Goal: Task Accomplishment & Management: Complete application form

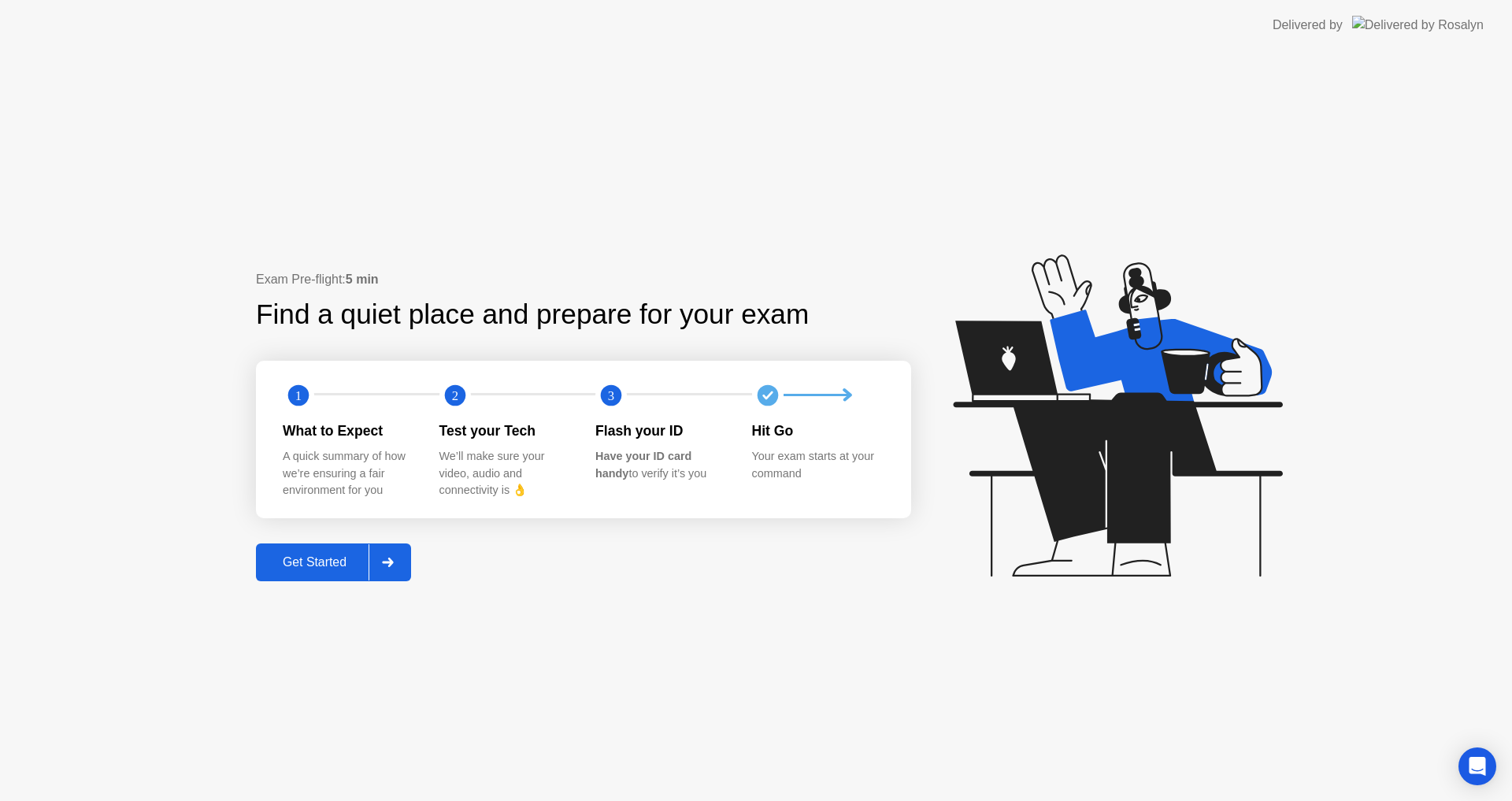
click at [309, 556] on div "Get Started" at bounding box center [314, 563] width 108 height 14
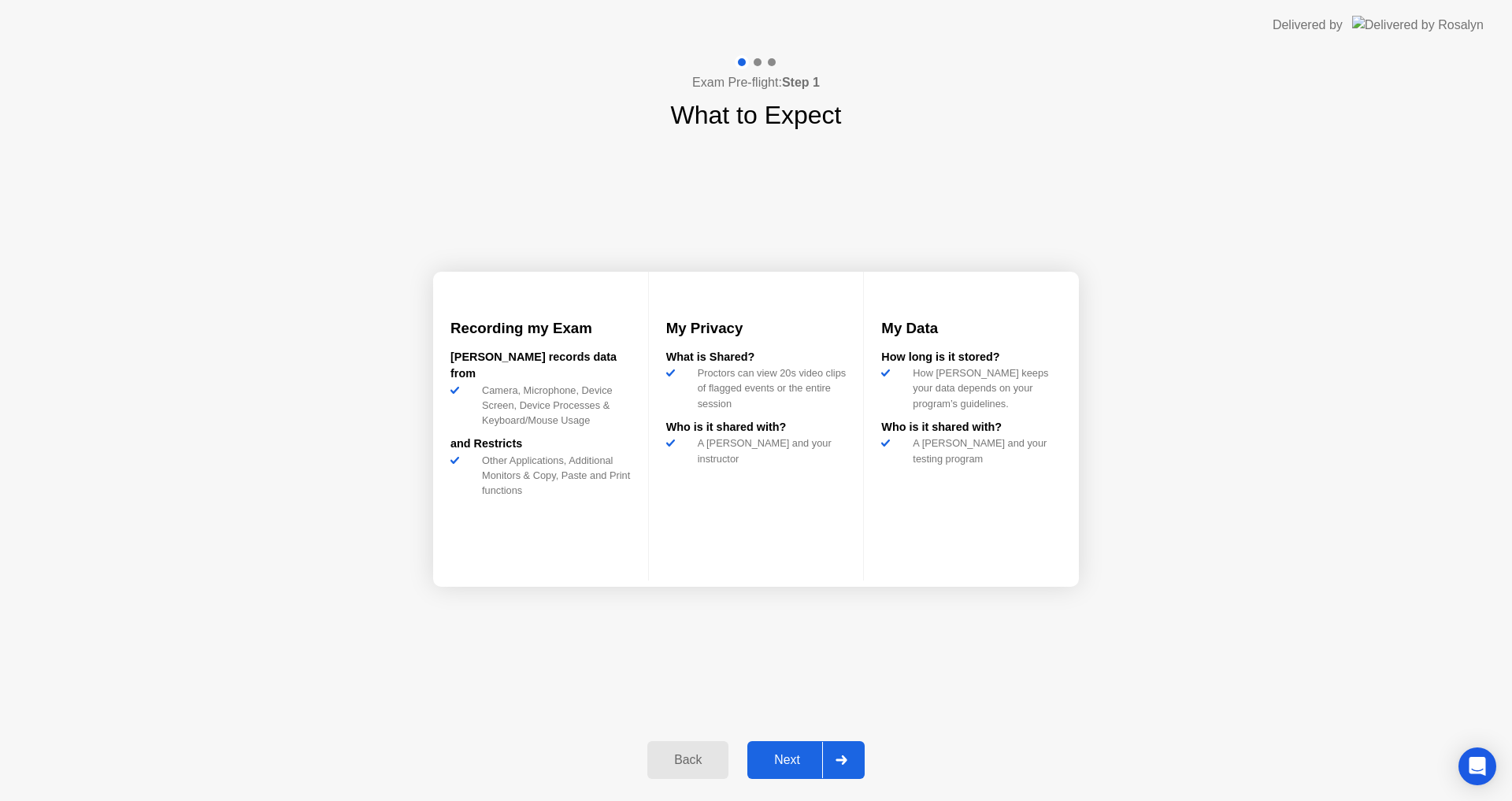
click at [780, 757] on div "Next" at bounding box center [786, 760] width 70 height 14
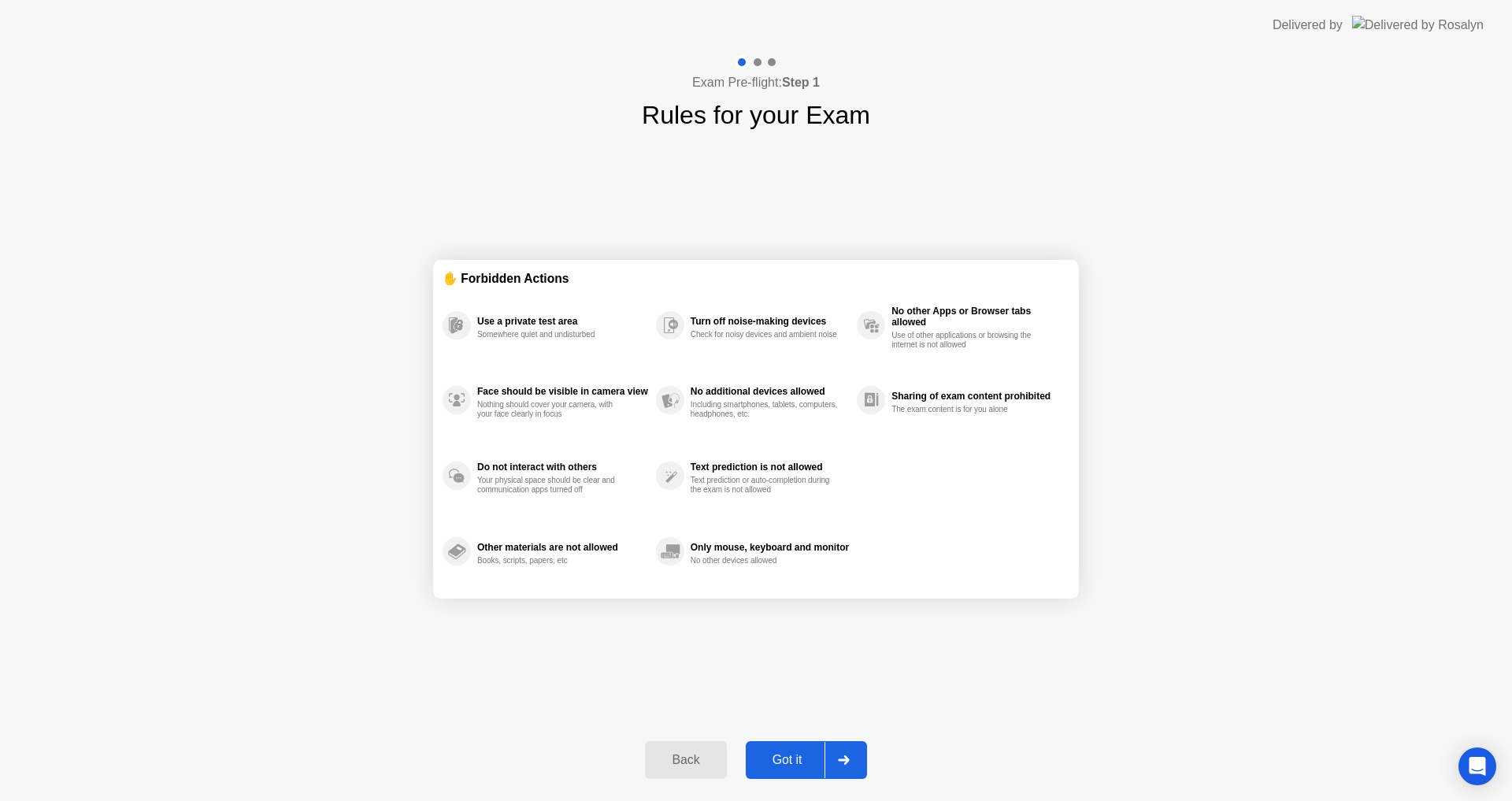
click at [780, 757] on div "Got it" at bounding box center [787, 760] width 74 height 14
select select "**********"
select select "*******"
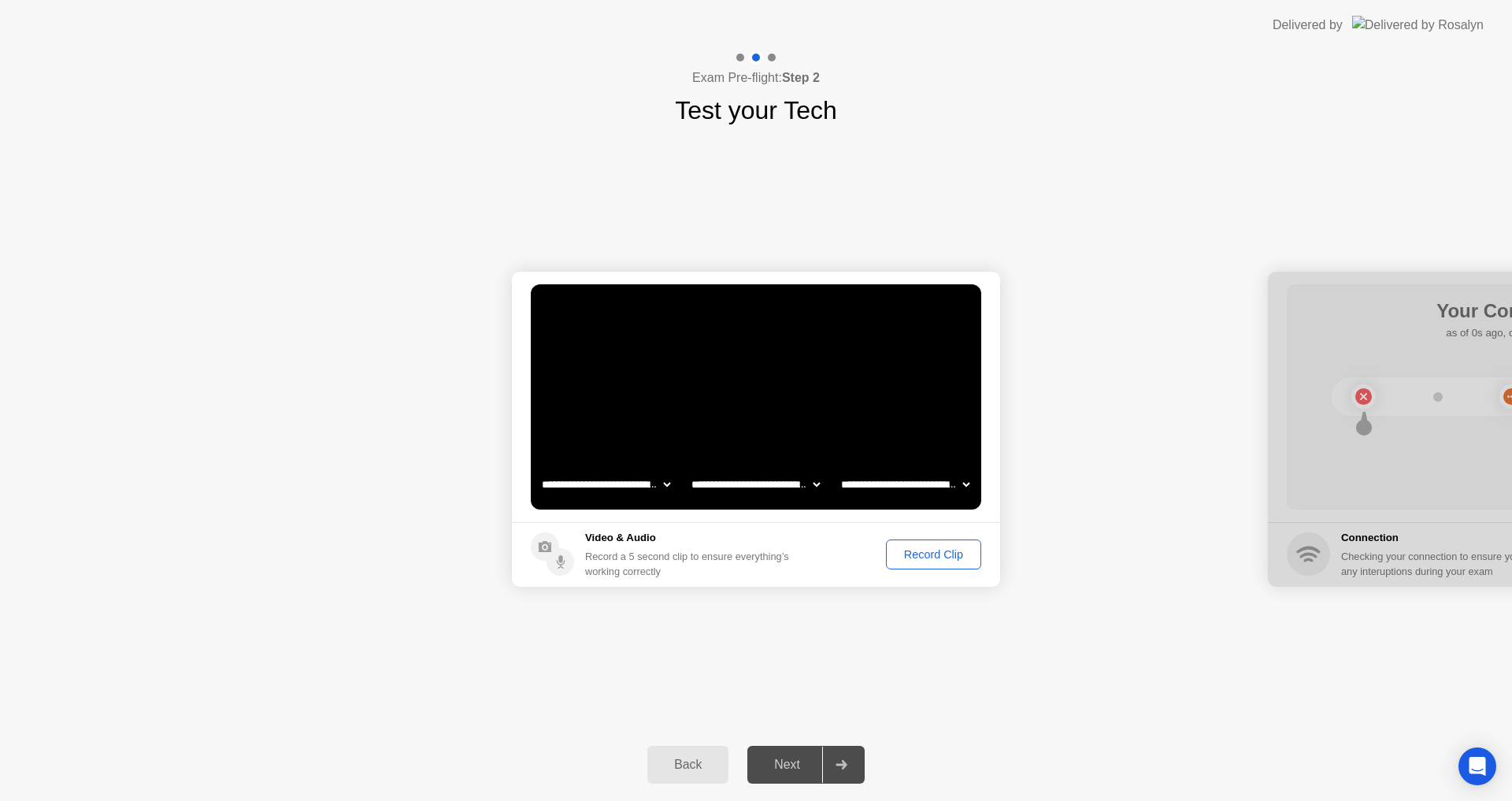
click at [953, 549] on div "Record Clip" at bounding box center [933, 555] width 84 height 13
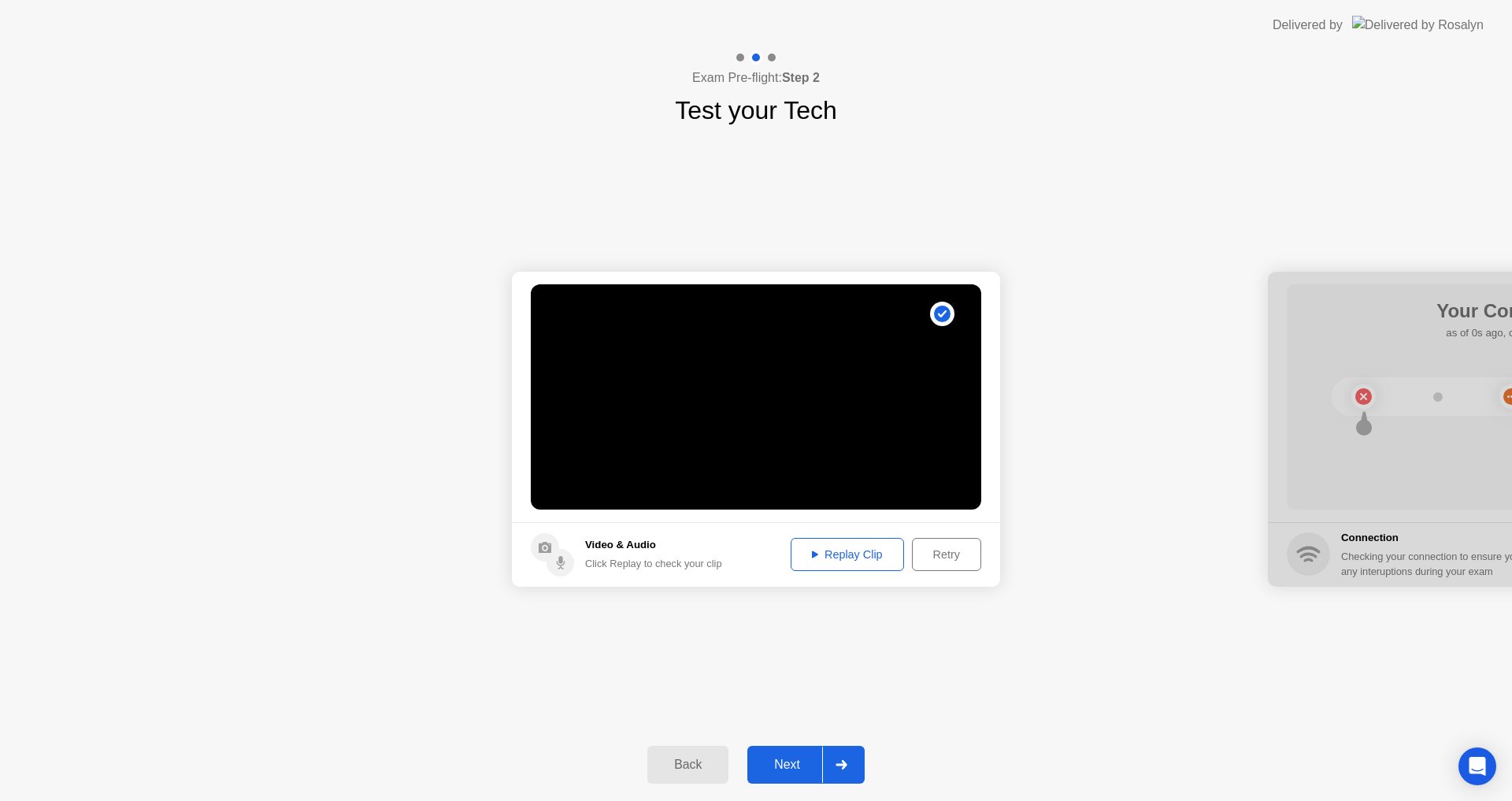
click at [844, 563] on button "Replay Clip" at bounding box center [847, 555] width 113 height 33
click at [775, 771] on div "Next" at bounding box center [786, 765] width 70 height 14
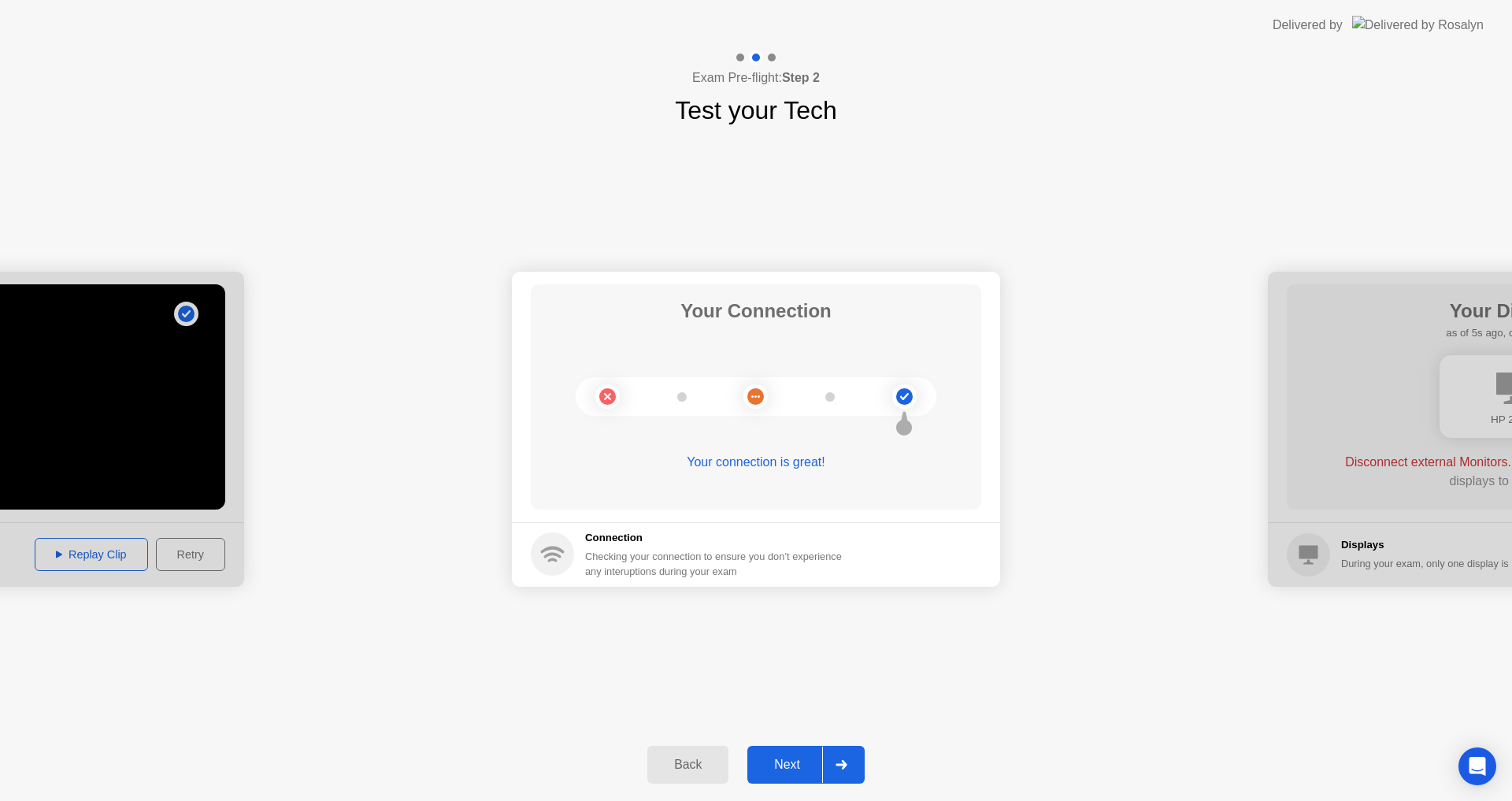
click at [781, 757] on div "Next" at bounding box center [786, 765] width 70 height 14
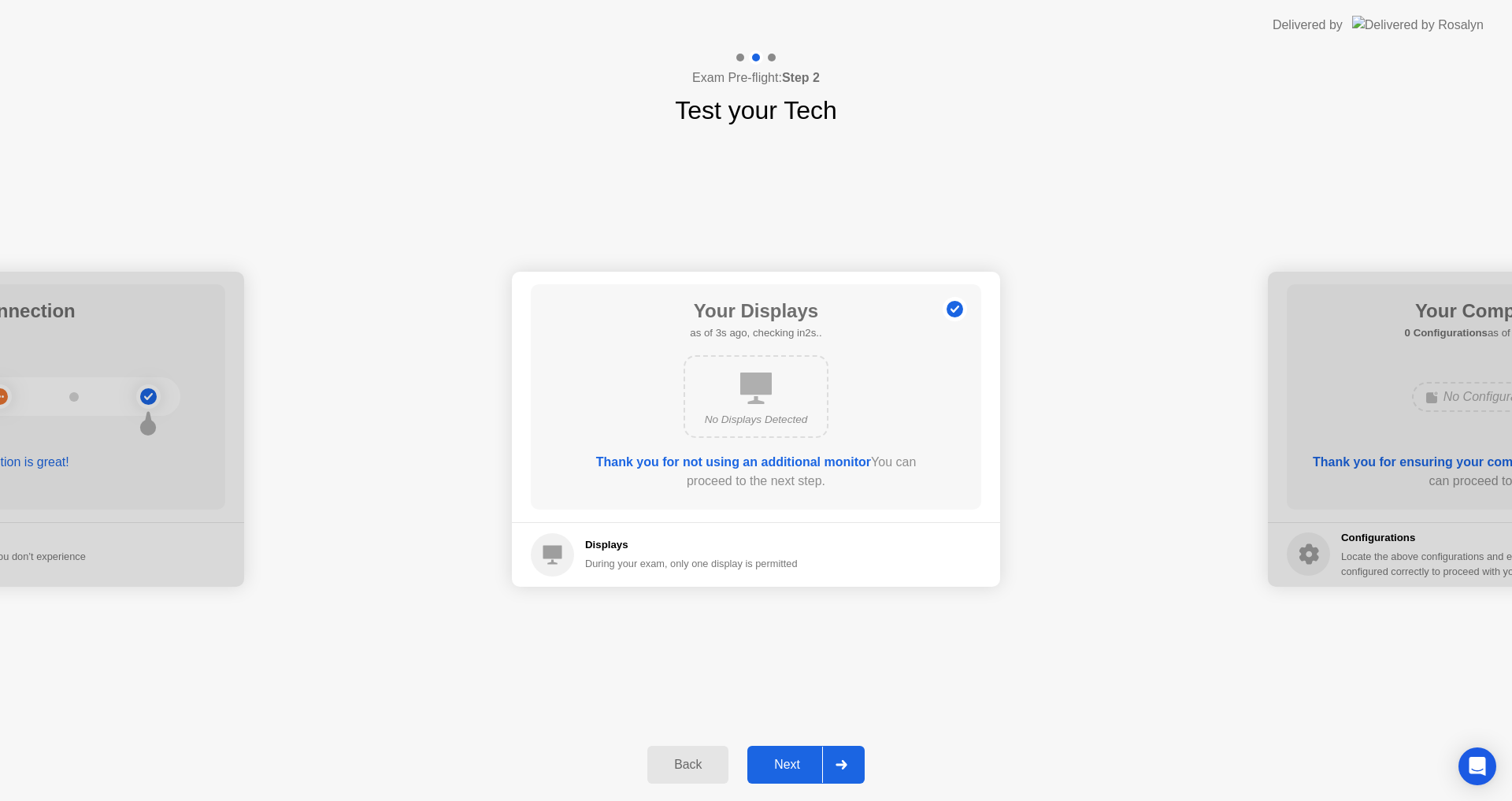
click at [776, 759] on div "Next" at bounding box center [786, 765] width 70 height 14
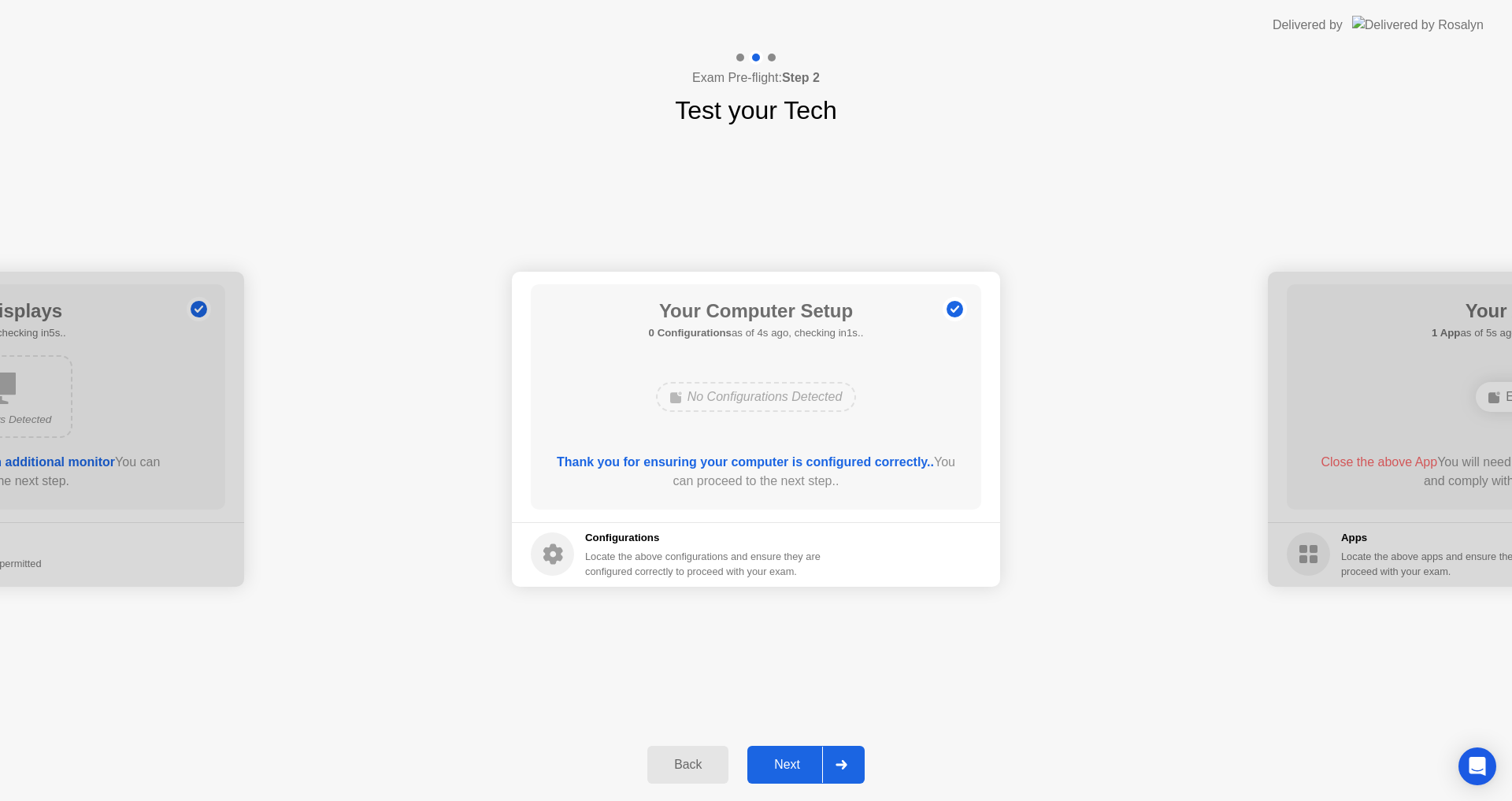
click at [783, 757] on div "Next" at bounding box center [786, 765] width 70 height 14
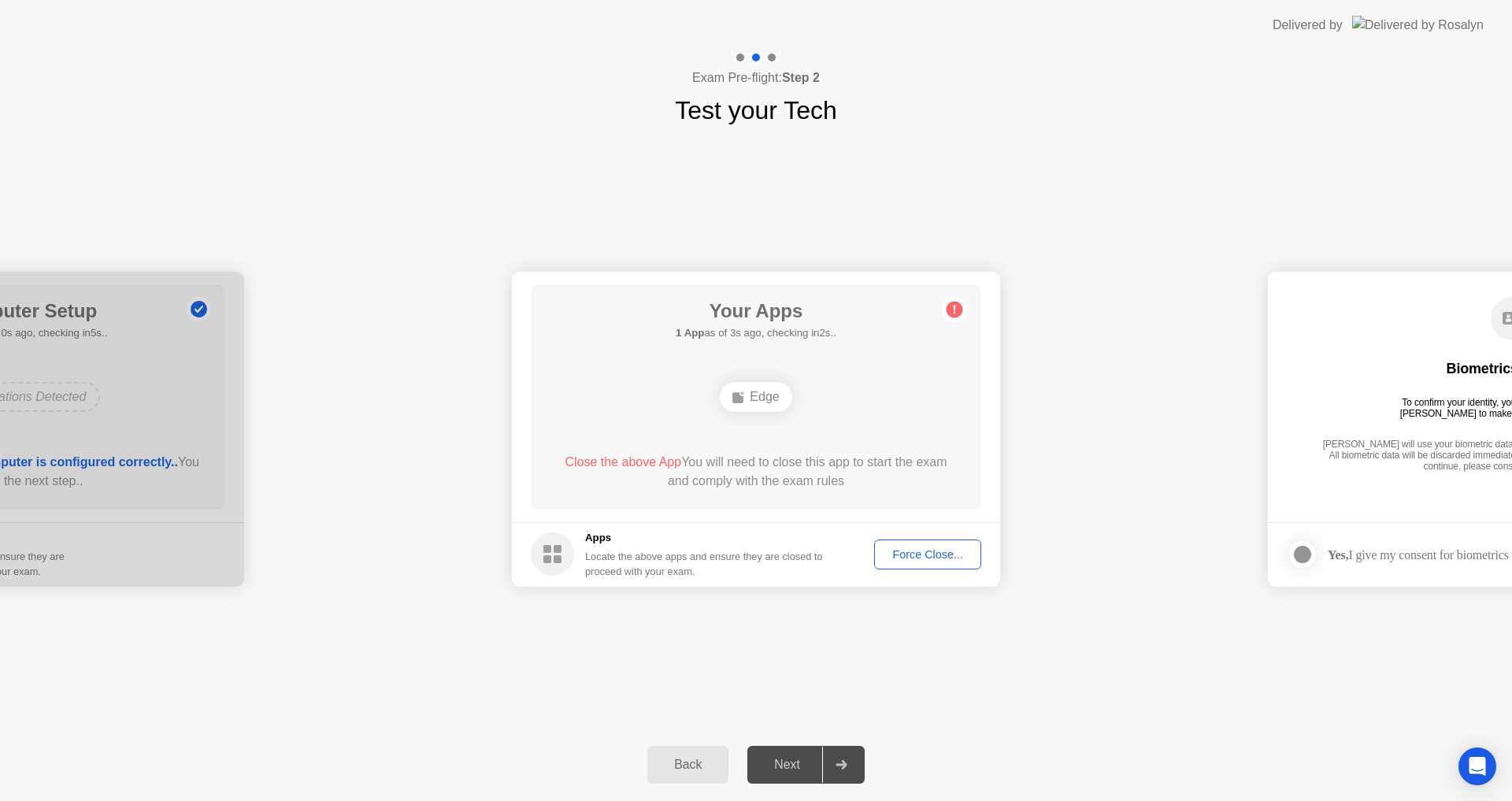
click at [920, 551] on div "Force Close..." at bounding box center [927, 555] width 96 height 13
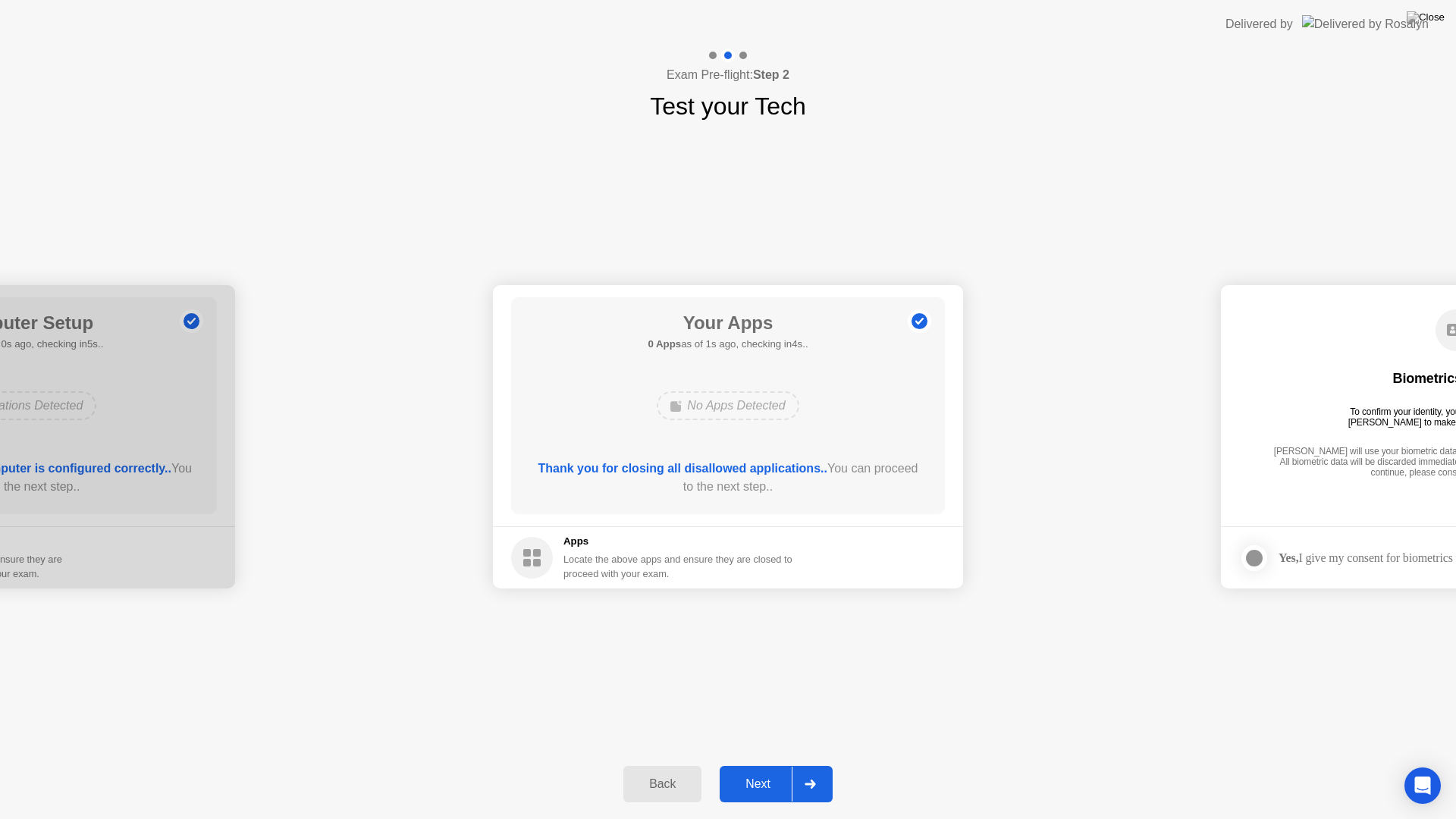
click at [737, 770] on div "Next" at bounding box center [757, 784] width 68 height 14
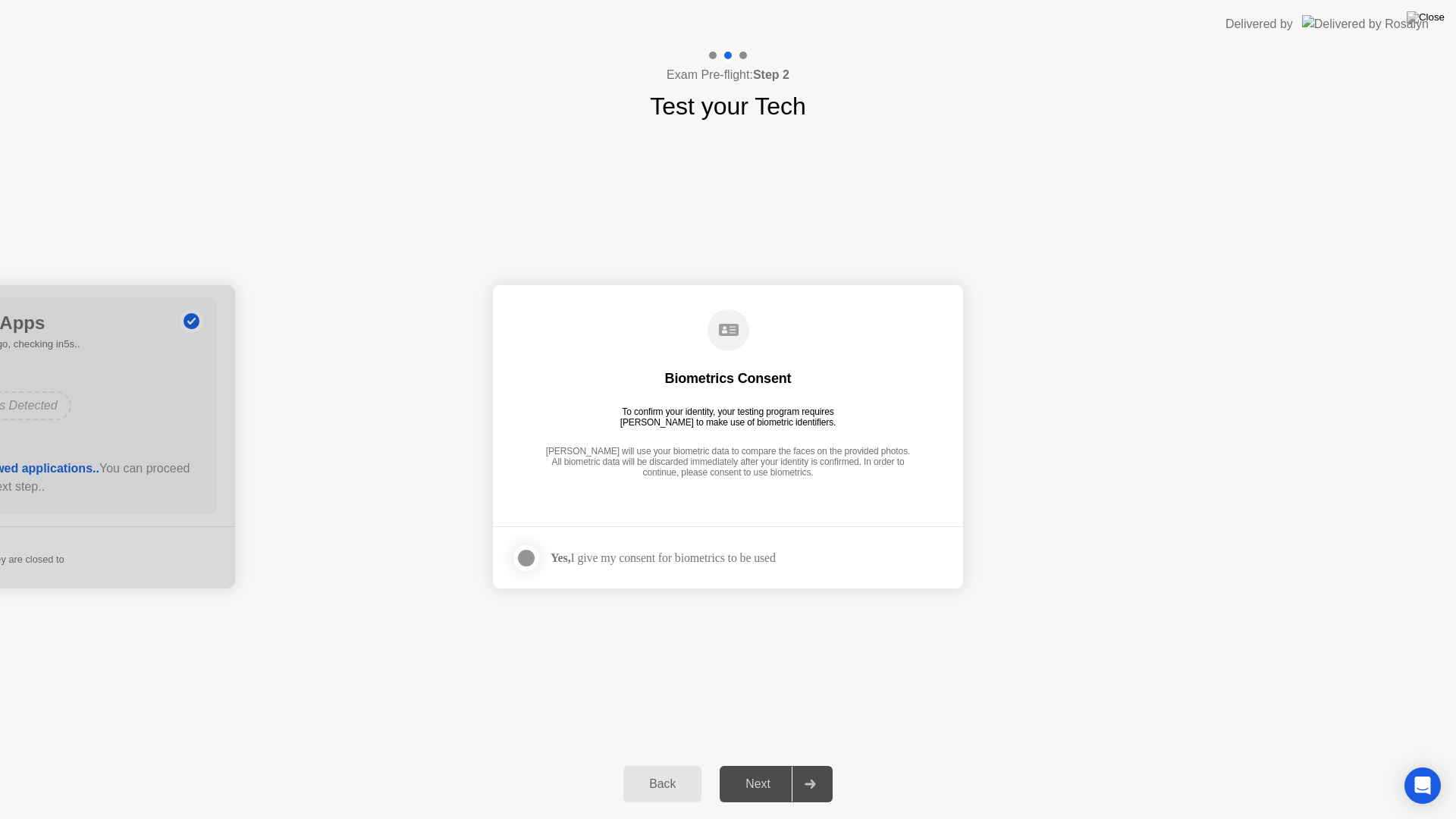
click at [750, 770] on div "Next" at bounding box center [757, 784] width 68 height 14
click at [523, 554] on div at bounding box center [526, 558] width 18 height 18
click at [774, 770] on div "Next" at bounding box center [757, 784] width 68 height 14
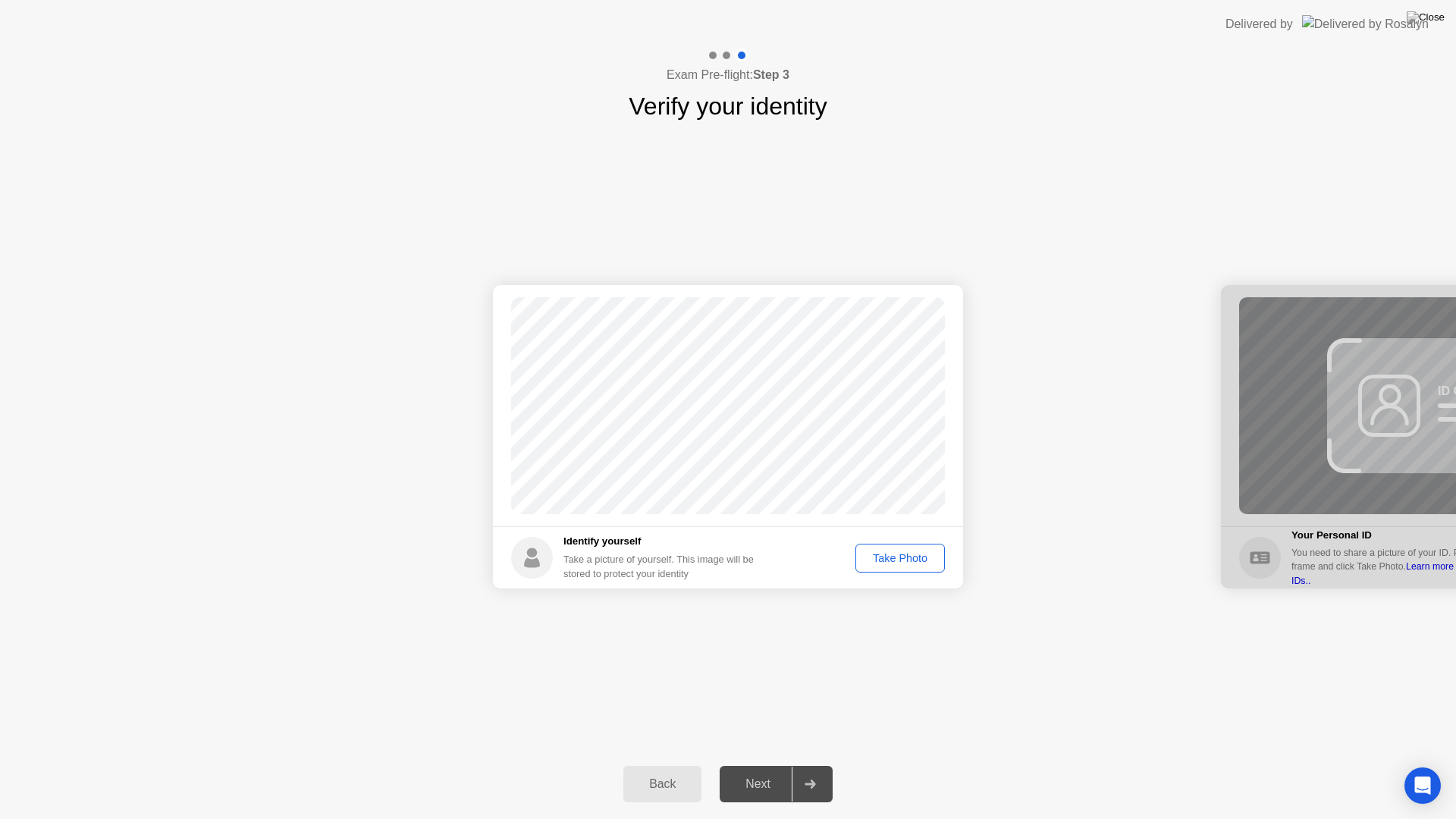
click at [875, 557] on div "Take Photo" at bounding box center [899, 558] width 78 height 12
click at [747, 770] on div "Next" at bounding box center [757, 784] width 68 height 14
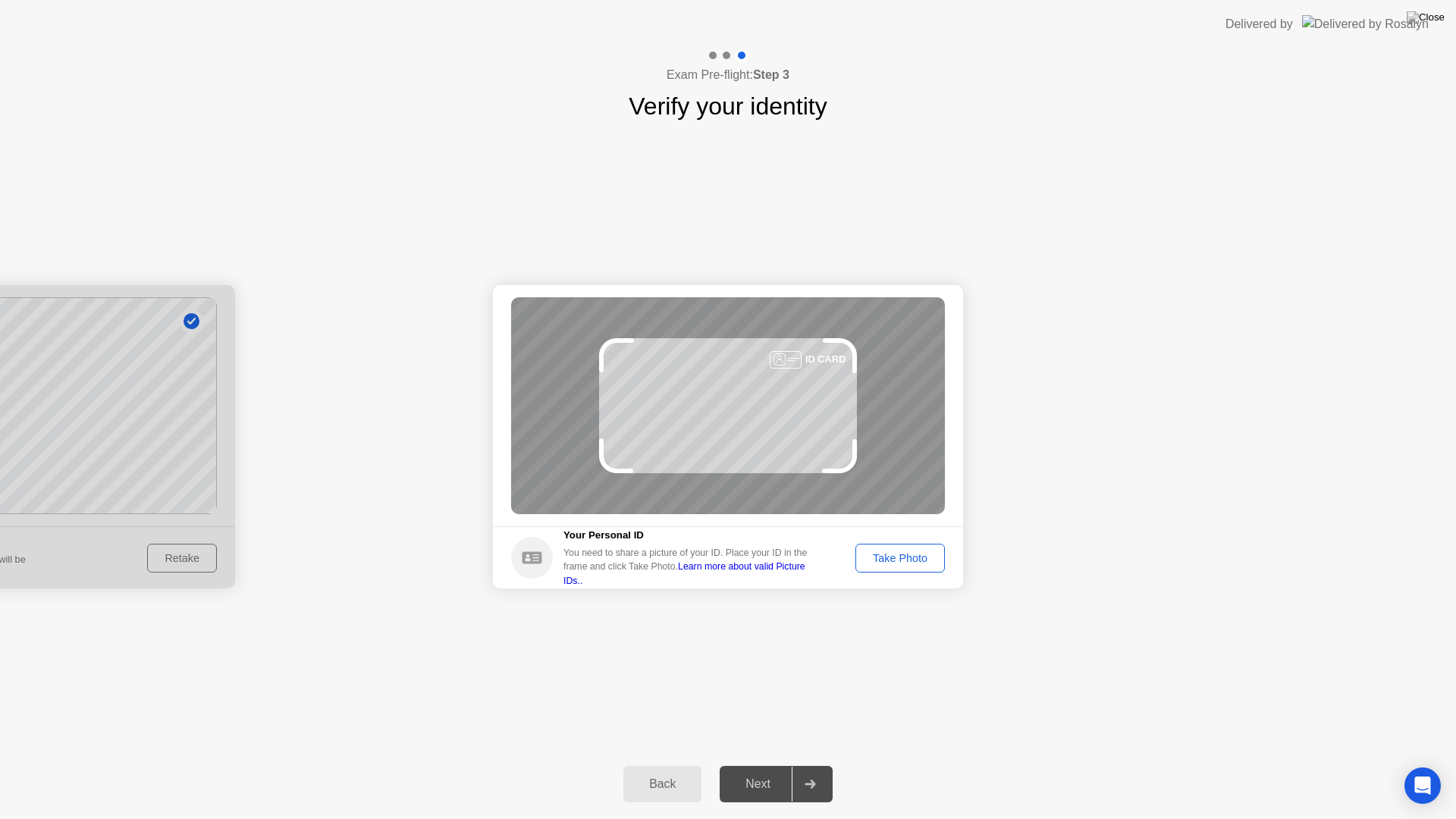
click at [879, 545] on button "Take Photo" at bounding box center [899, 558] width 89 height 29
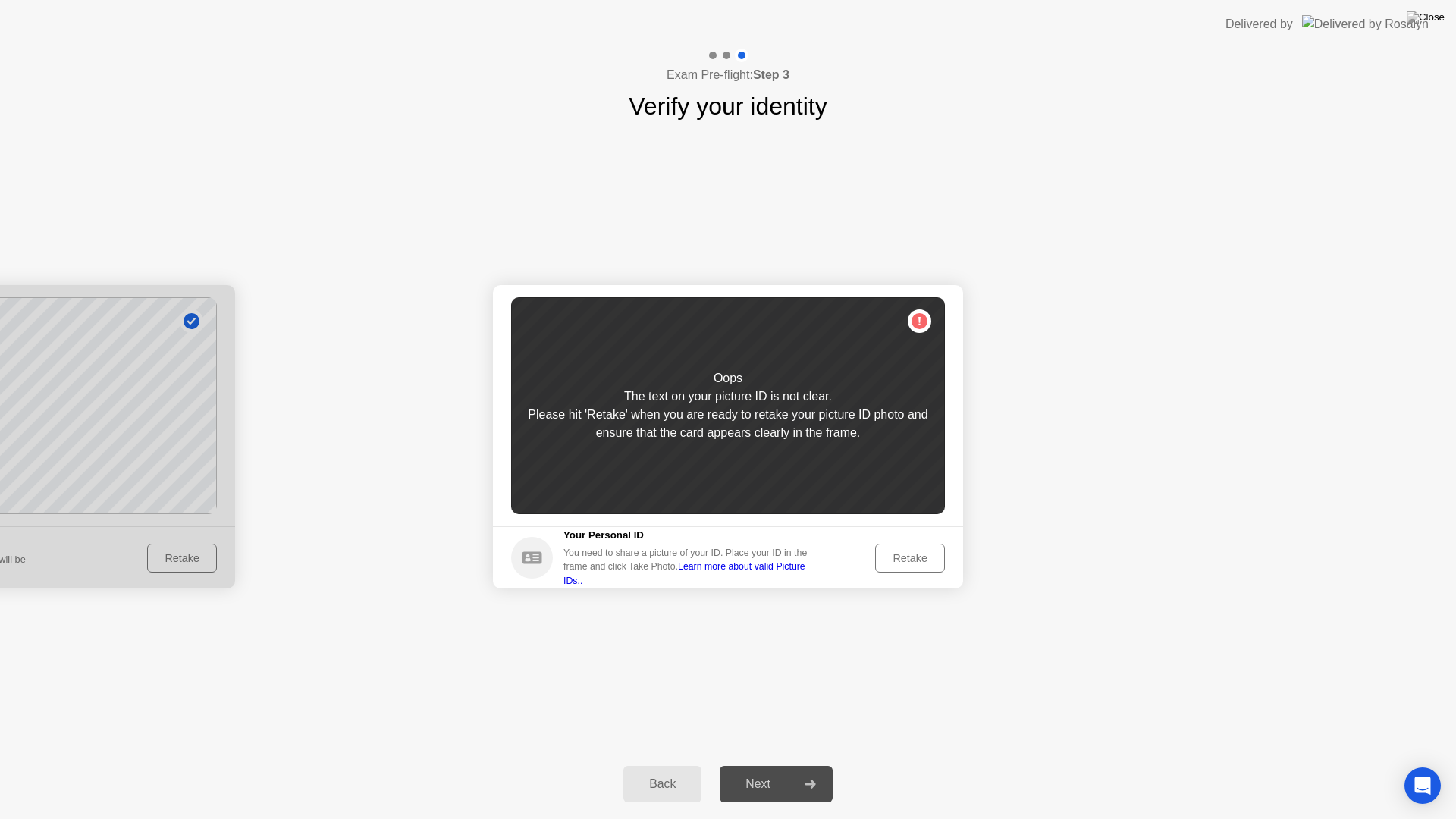
click at [923, 568] on button "Retake" at bounding box center [910, 558] width 70 height 29
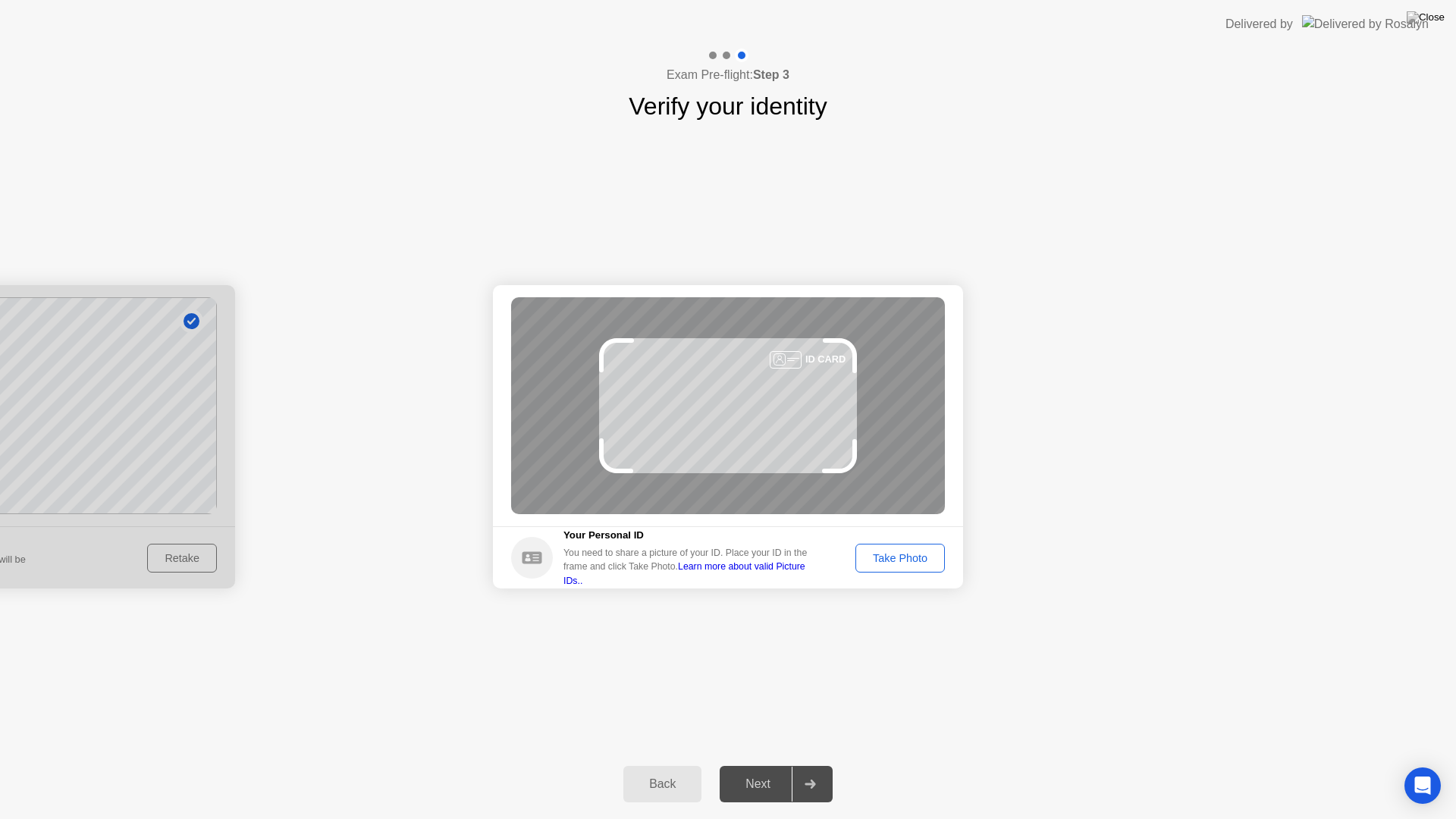
click at [907, 569] on button "Take Photo" at bounding box center [899, 558] width 89 height 29
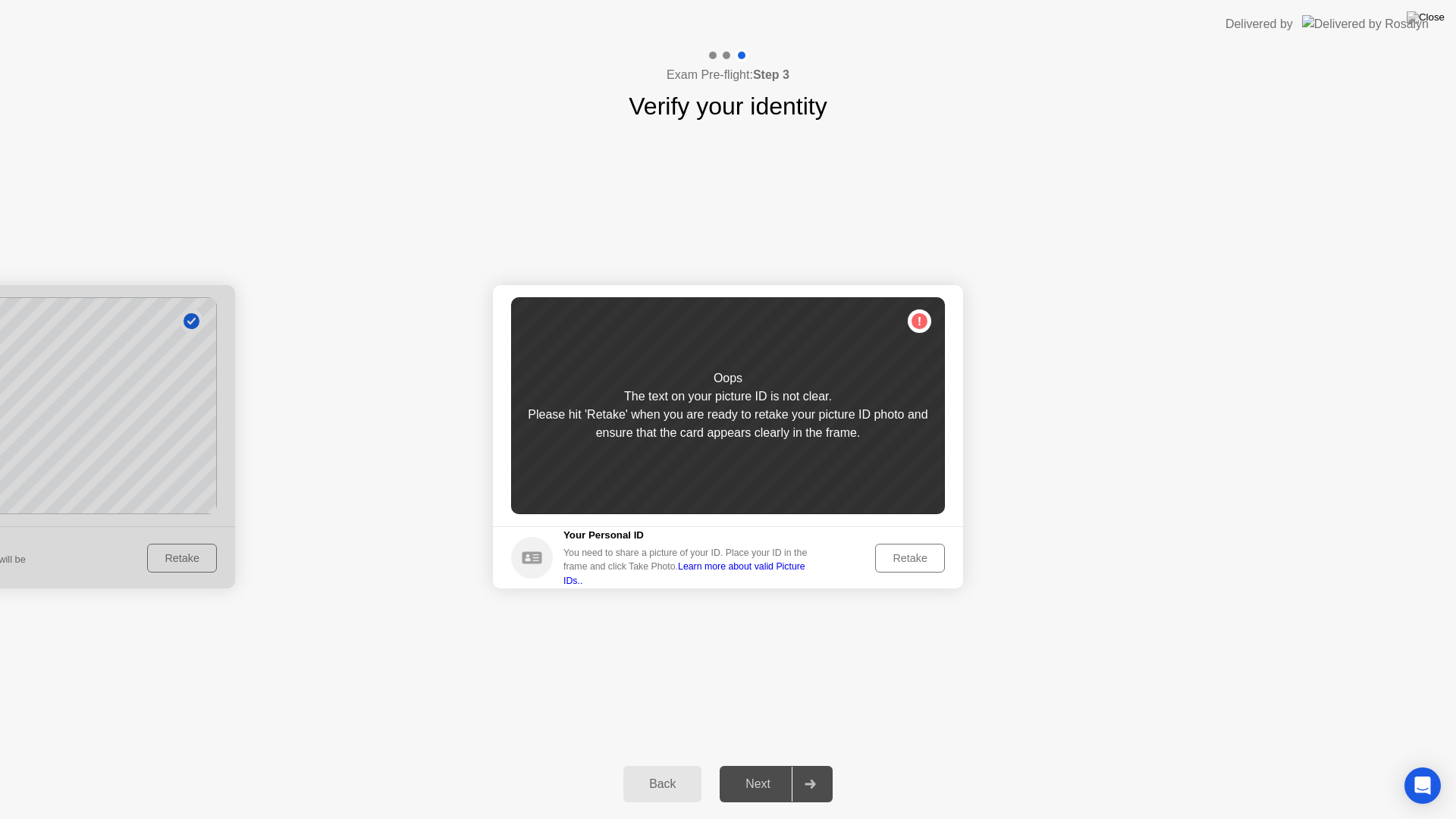
click at [907, 552] on div "Retake" at bounding box center [910, 558] width 59 height 12
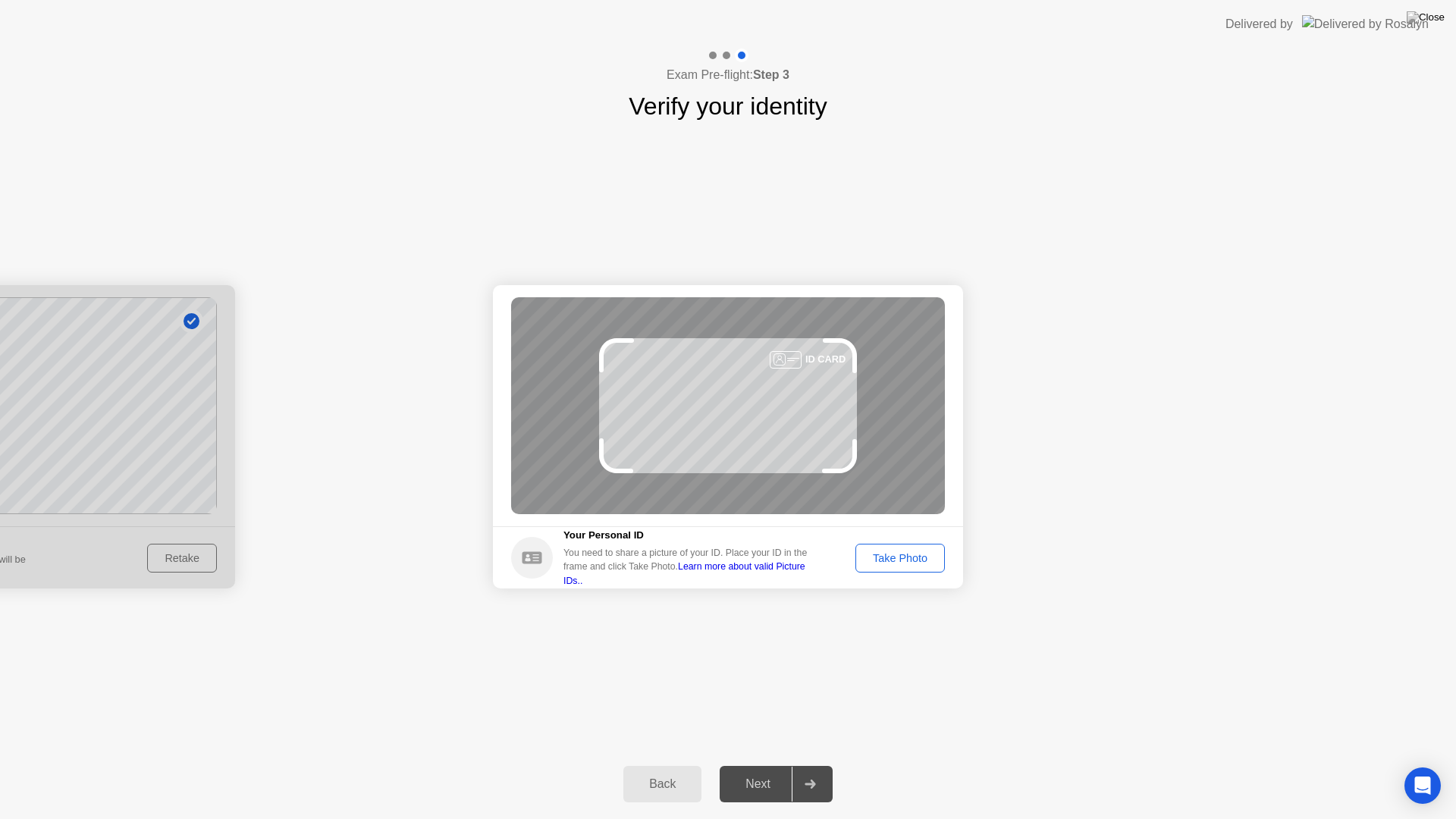
click at [907, 552] on div "Take Photo" at bounding box center [899, 558] width 78 height 12
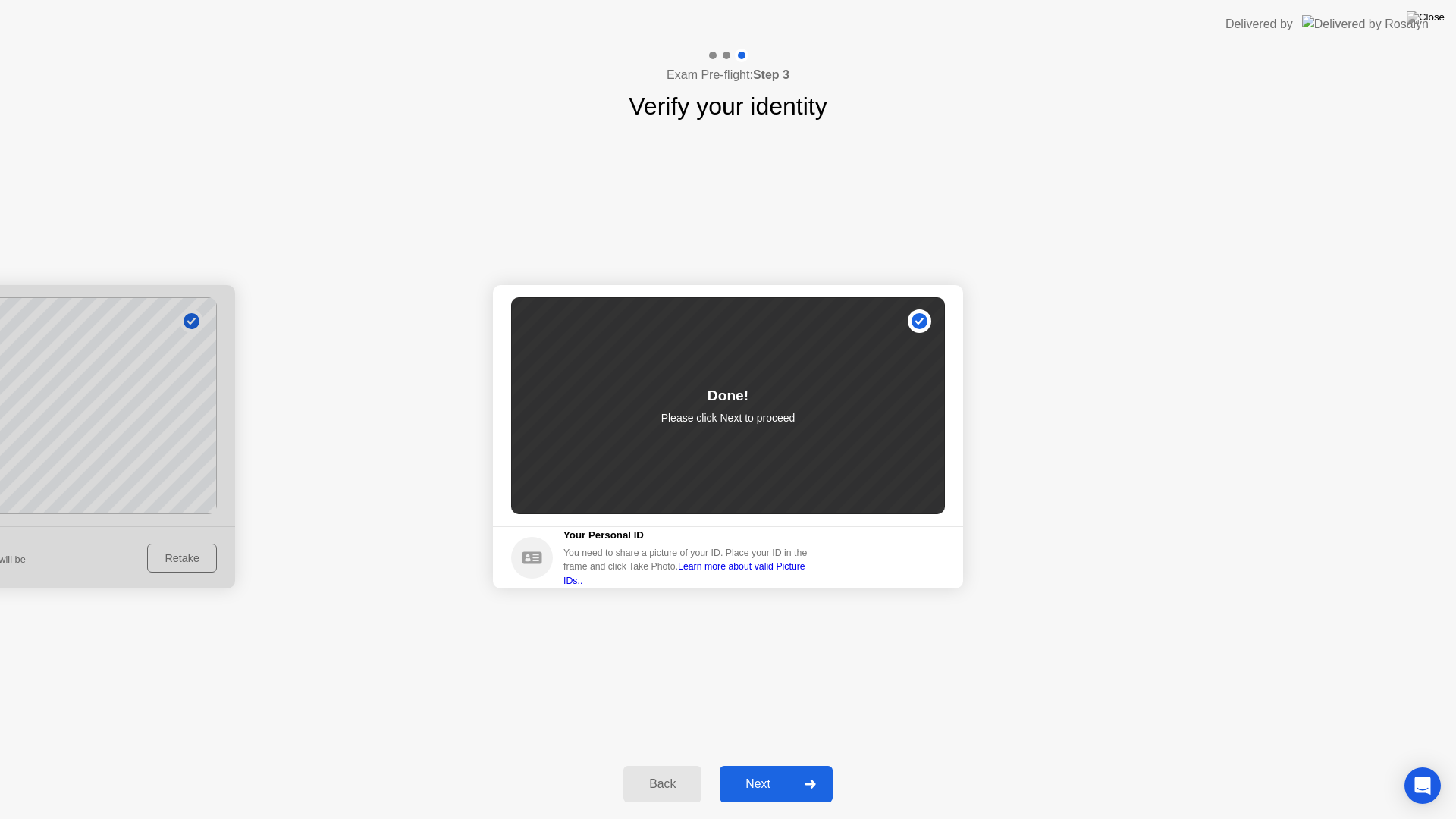
click at [752, 770] on div "Next" at bounding box center [757, 784] width 68 height 14
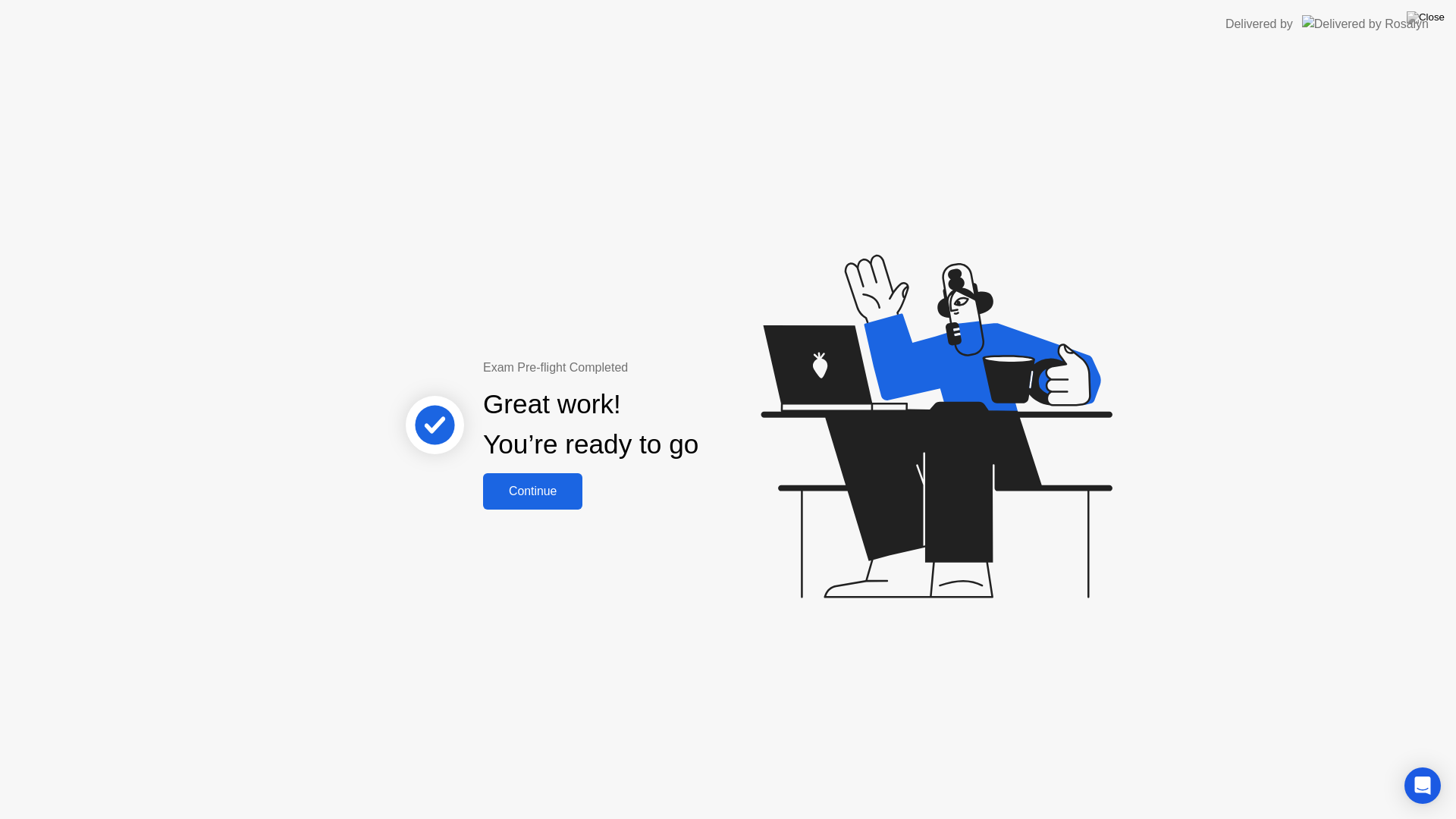
click at [535, 498] on div "Continue" at bounding box center [533, 491] width 90 height 14
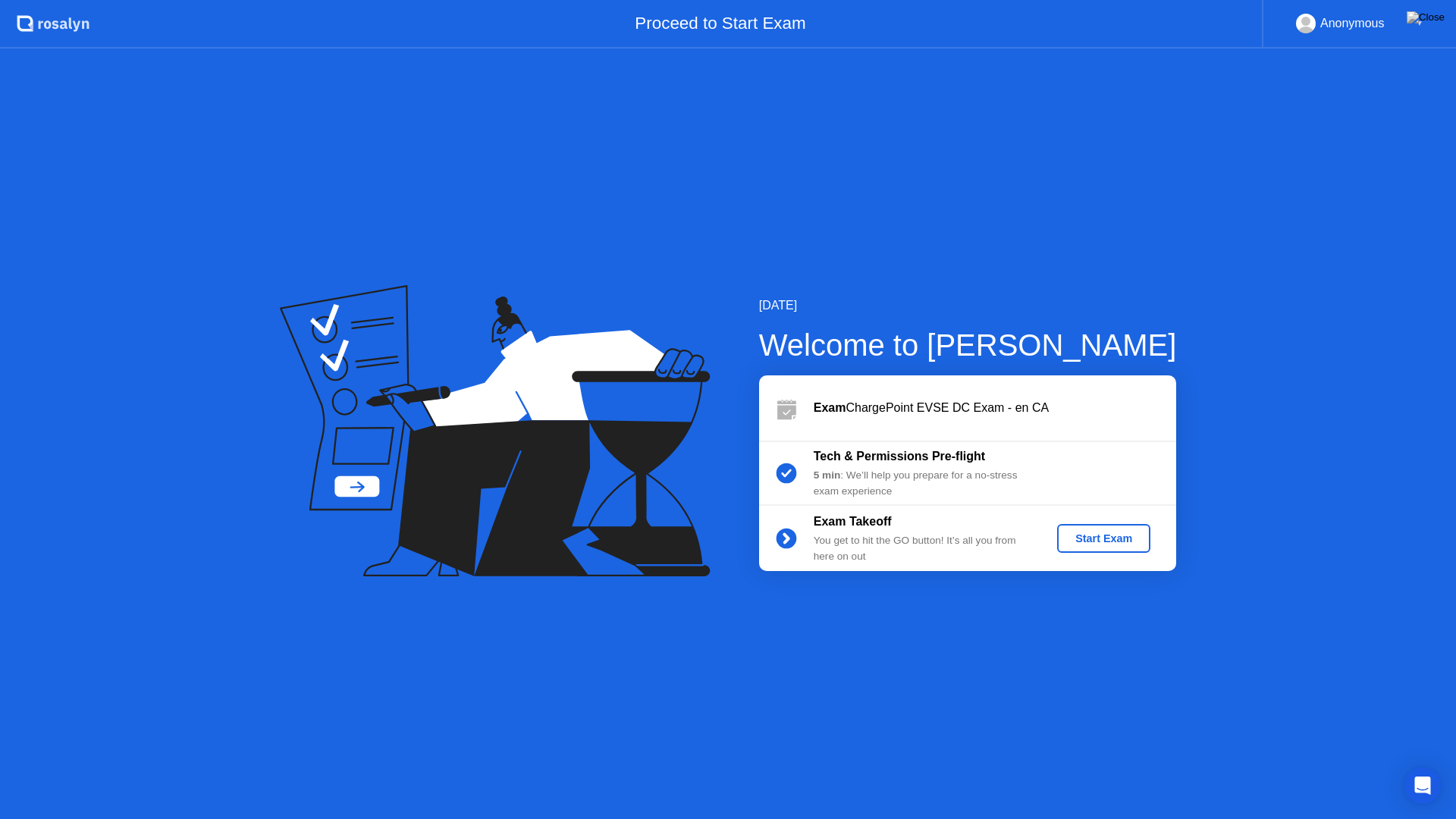
click at [1086, 544] on div "Start Exam" at bounding box center [1103, 539] width 81 height 12
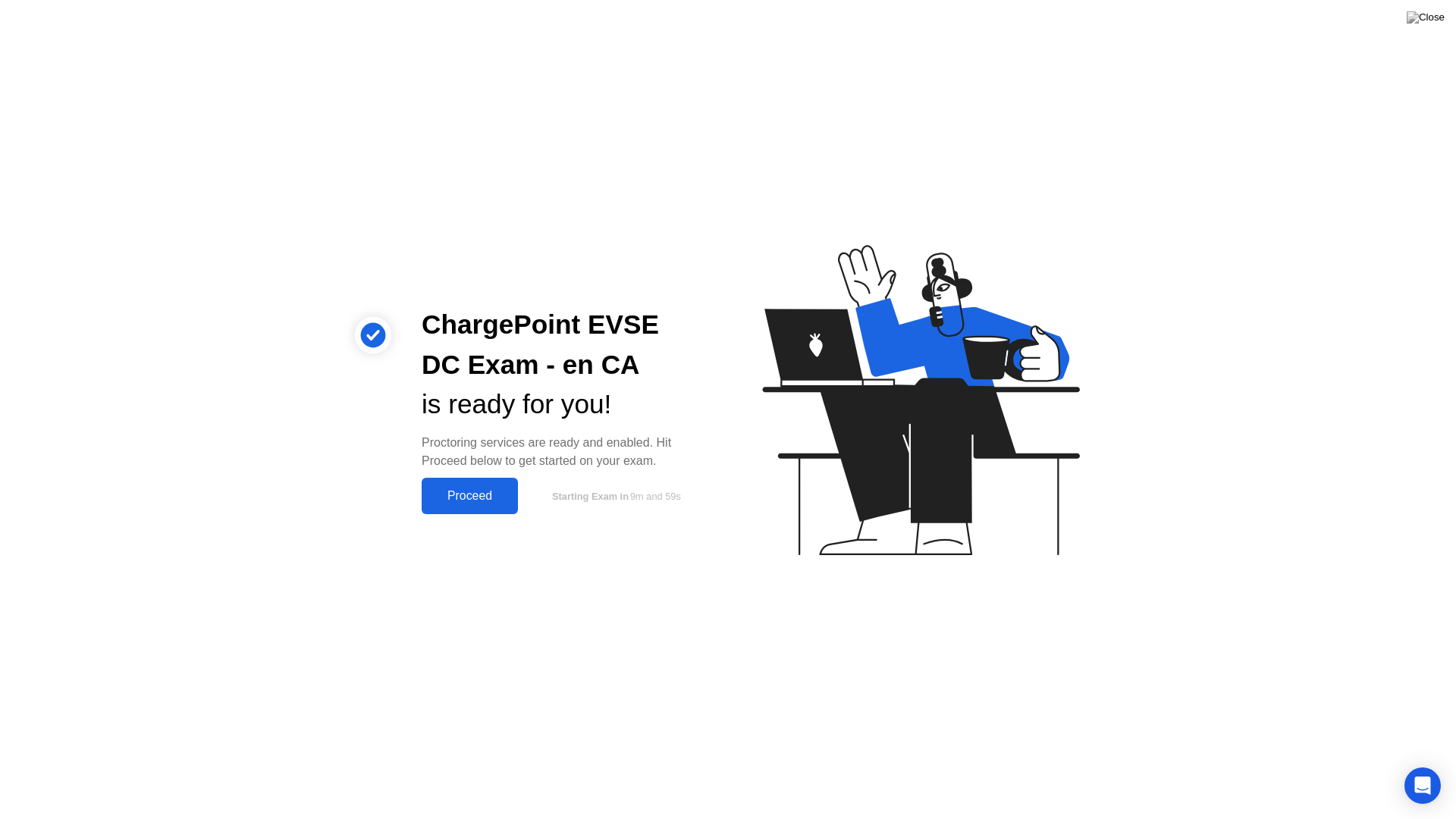
click at [469, 493] on div "Proceed" at bounding box center [469, 496] width 87 height 14
